Goal: Task Accomplishment & Management: Manage account settings

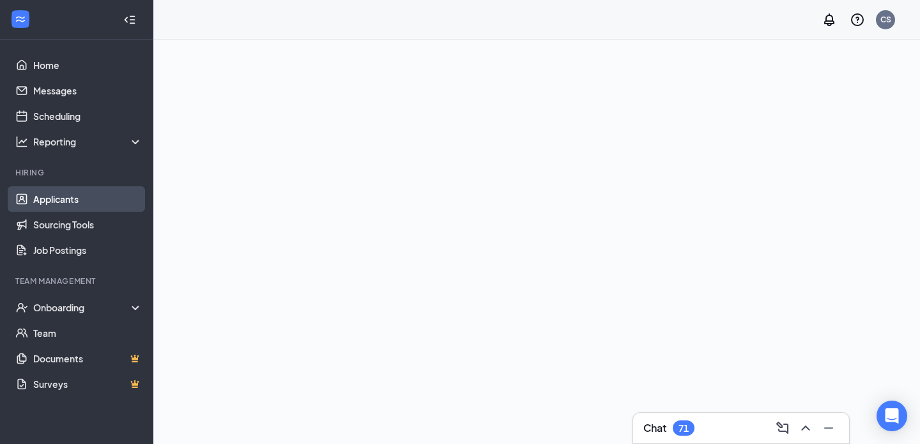
click at [59, 201] on link "Applicants" at bounding box center [87, 199] width 109 height 26
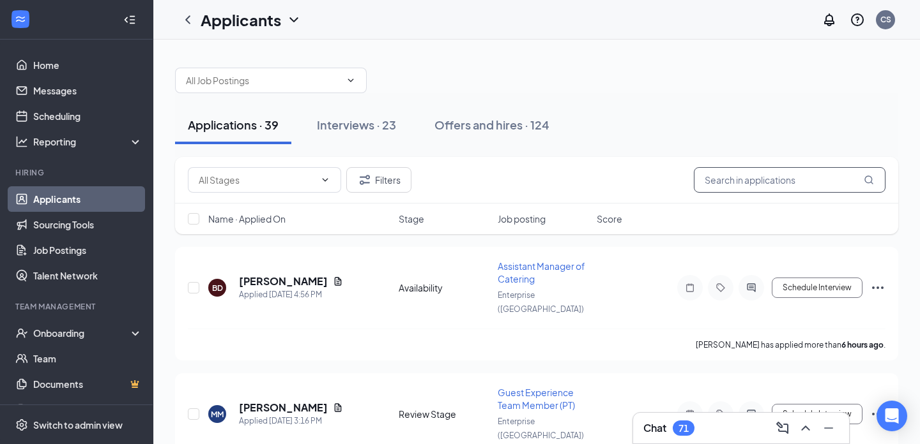
click at [749, 179] on input "text" at bounding box center [790, 180] width 192 height 26
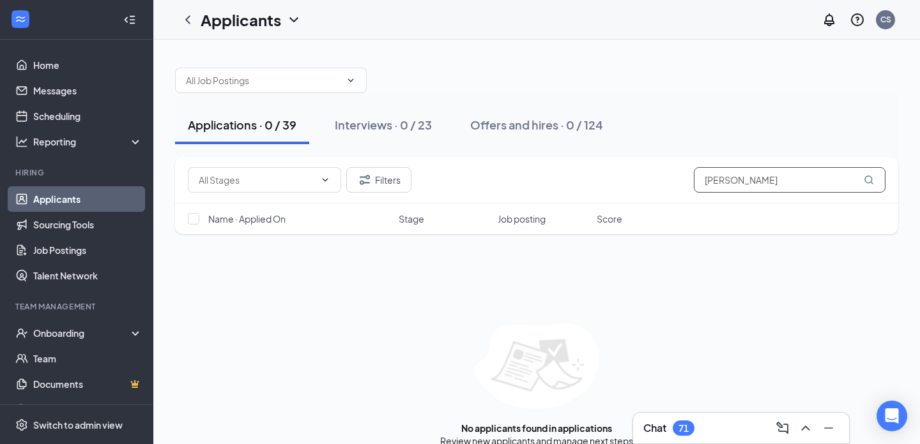
drag, startPoint x: 743, startPoint y: 178, endPoint x: 491, endPoint y: 161, distance: 252.8
click at [491, 162] on div "Filters [PERSON_NAME]" at bounding box center [536, 180] width 723 height 47
type input "shorter"
click at [388, 180] on button "Filters" at bounding box center [378, 180] width 65 height 26
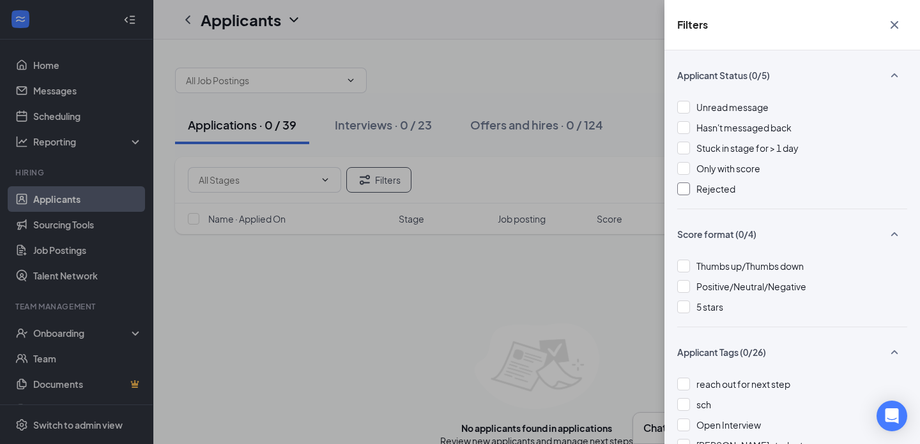
click at [715, 183] on span "Rejected" at bounding box center [715, 188] width 39 height 11
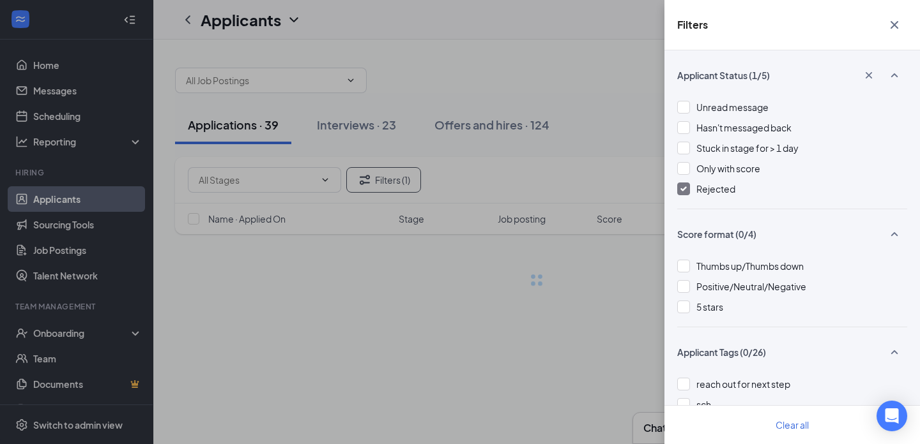
click at [619, 241] on div "Filters Applicant Status (1/5) Unread message Hasn't messaged back Stuck in sta…" at bounding box center [460, 222] width 920 height 444
click at [899, 15] on button "button" at bounding box center [894, 25] width 26 height 24
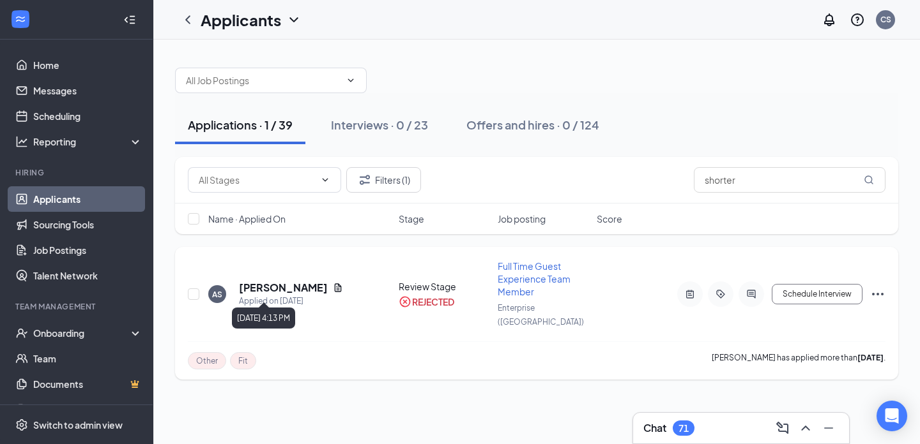
click at [289, 295] on div "Applied on [DATE]" at bounding box center [291, 301] width 104 height 13
click at [286, 285] on h5 "[PERSON_NAME]" at bounding box center [283, 288] width 89 height 14
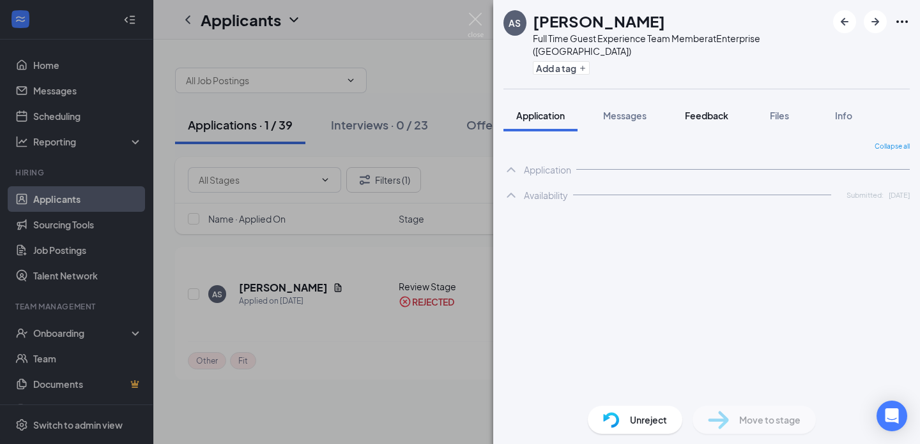
click at [727, 110] on span "Feedback" at bounding box center [706, 115] width 43 height 11
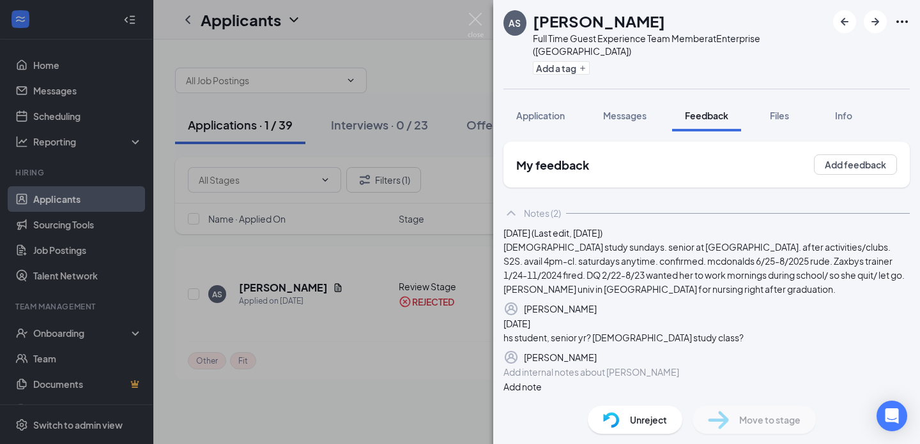
click at [579, 108] on div "Application Messages Feedback Files Info" at bounding box center [706, 116] width 406 height 32
click at [557, 110] on span "Application" at bounding box center [540, 115] width 49 height 11
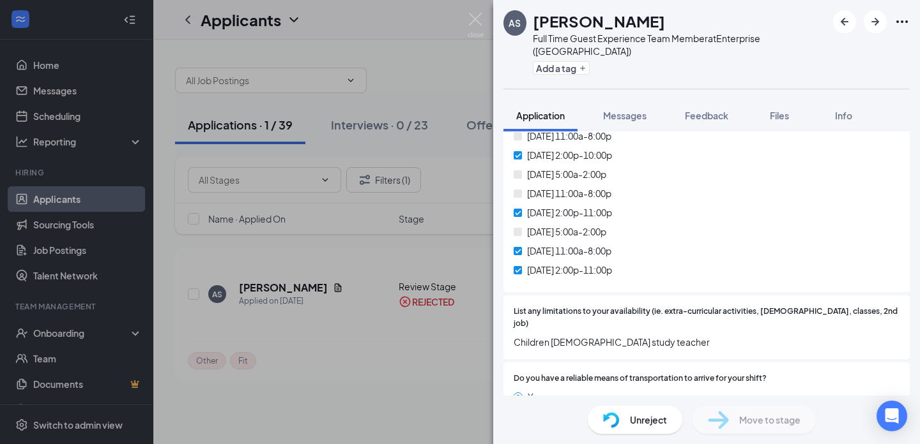
scroll to position [1257, 0]
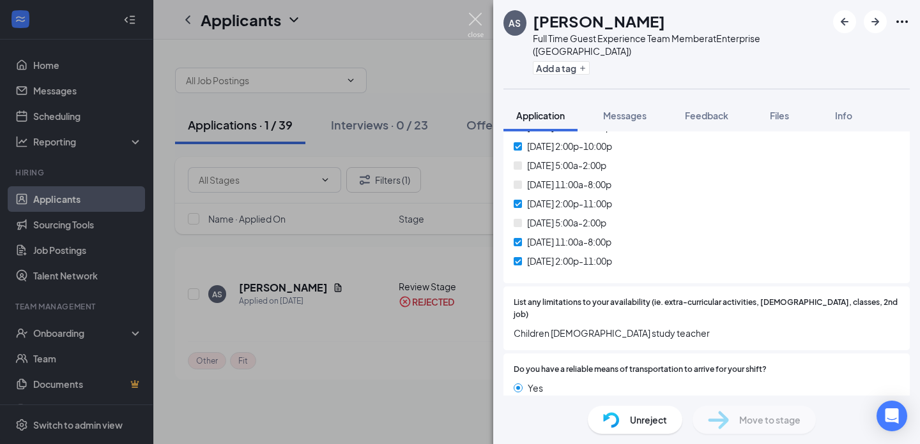
drag, startPoint x: 476, startPoint y: 16, endPoint x: 476, endPoint y: 29, distance: 12.8
click at [476, 16] on img at bounding box center [475, 25] width 16 height 25
